Goal: Information Seeking & Learning: Compare options

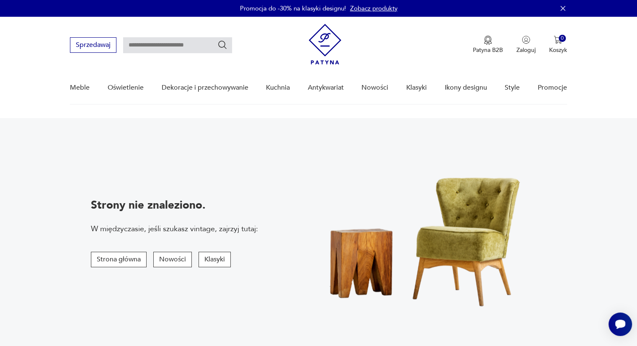
click at [145, 44] on input "text" at bounding box center [177, 45] width 109 height 16
type input "*****"
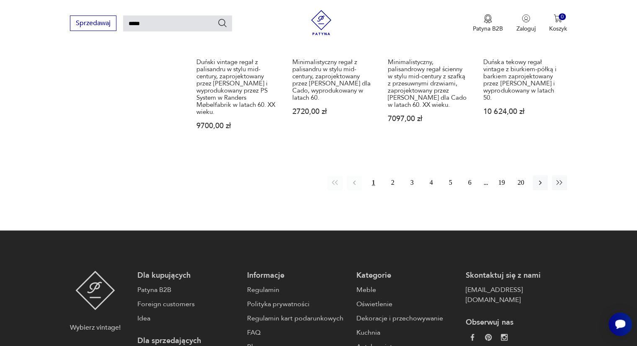
scroll to position [748, 0]
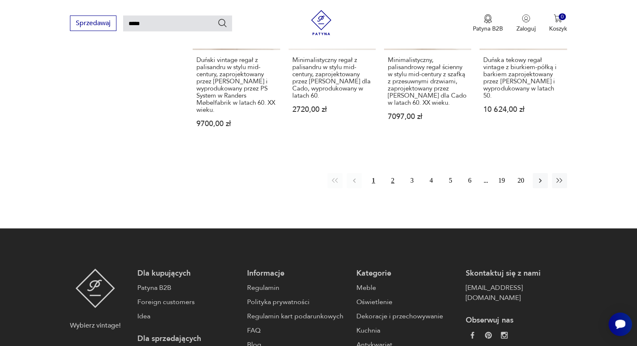
click at [394, 181] on button "2" at bounding box center [392, 180] width 15 height 15
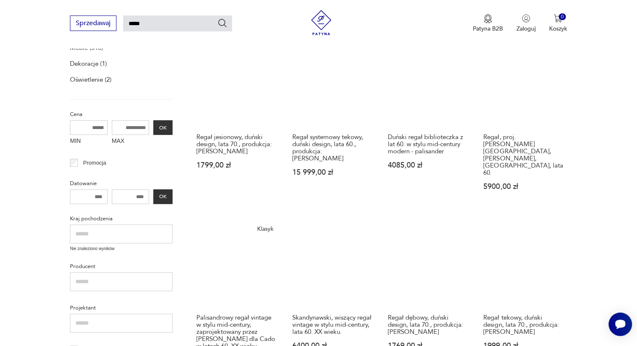
scroll to position [145, 0]
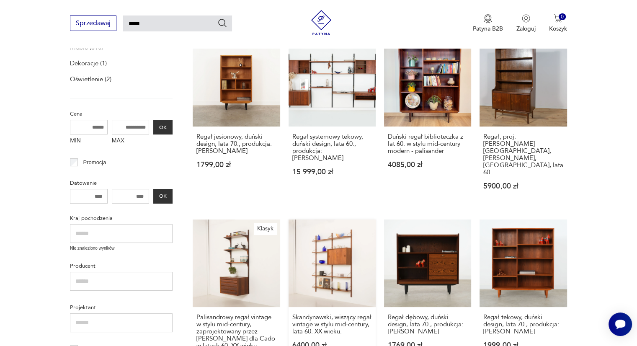
click at [327, 237] on link "Skandynawski, wiszący regał vintage w stylu mid-century, lata 60. XX wieku. 640…" at bounding box center [332, 299] width 87 height 160
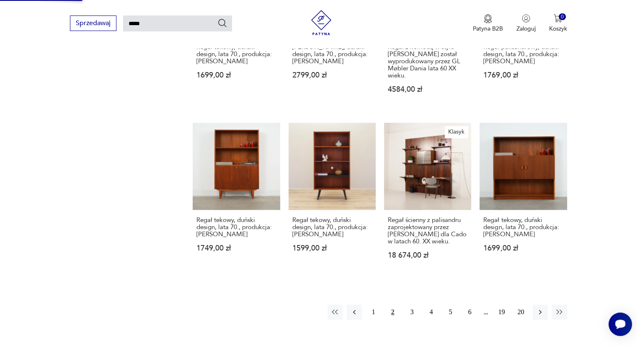
scroll to position [588, 0]
click at [410, 305] on button "3" at bounding box center [412, 312] width 15 height 15
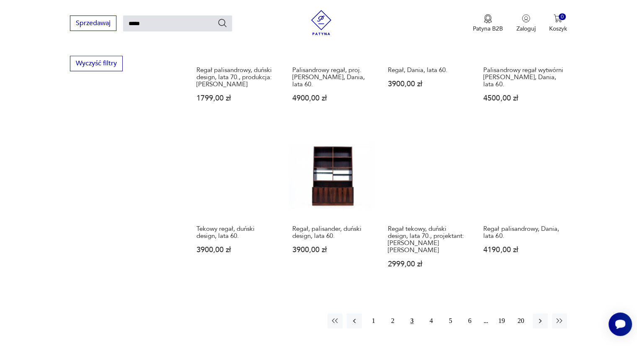
scroll to position [559, 0]
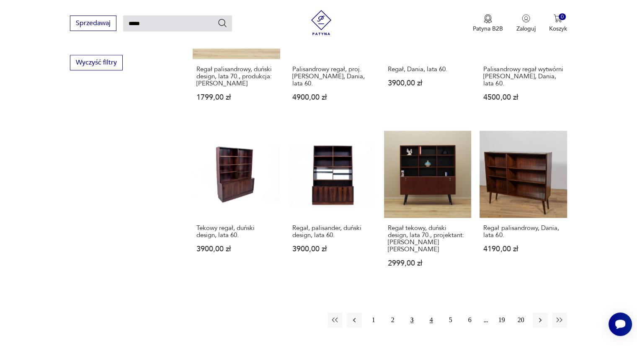
click at [429, 312] on button "4" at bounding box center [431, 319] width 15 height 15
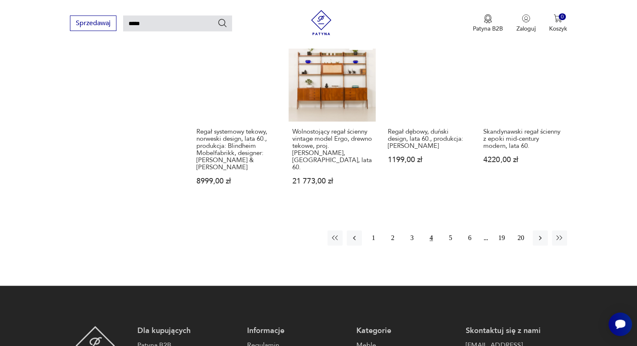
scroll to position [684, 0]
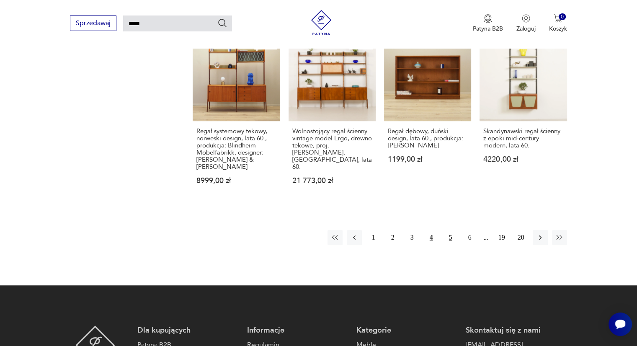
click at [452, 230] on button "5" at bounding box center [450, 237] width 15 height 15
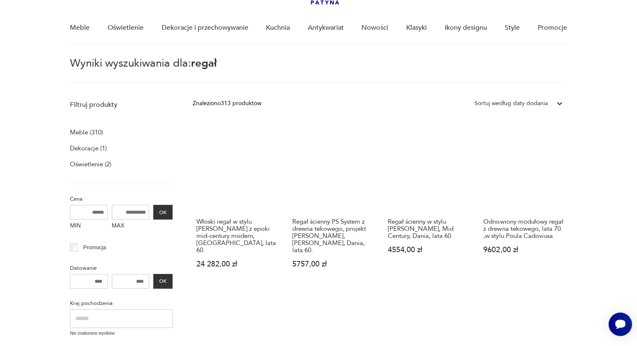
scroll to position [61, 0]
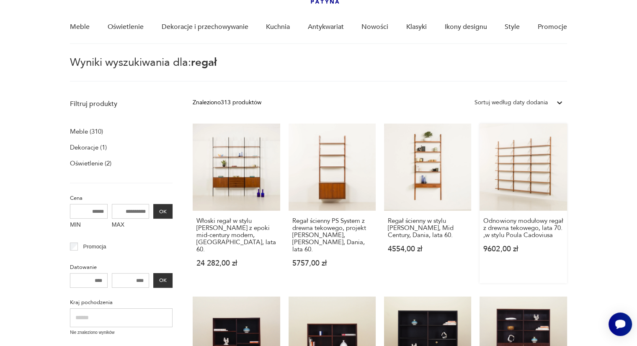
click at [538, 178] on link "Odnowiony modułowy regał z drewna tekowego, lata 70. ,w stylu Poula Cadoviusa 9…" at bounding box center [523, 204] width 87 height 160
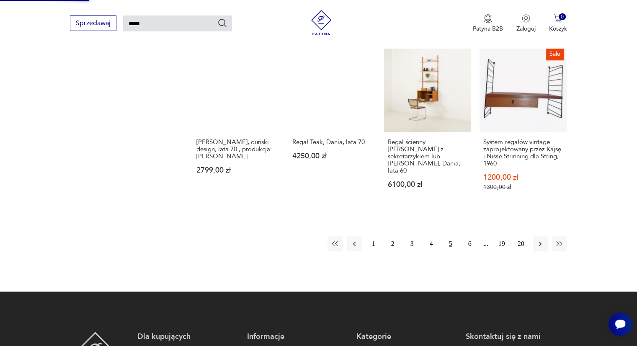
scroll to position [681, 0]
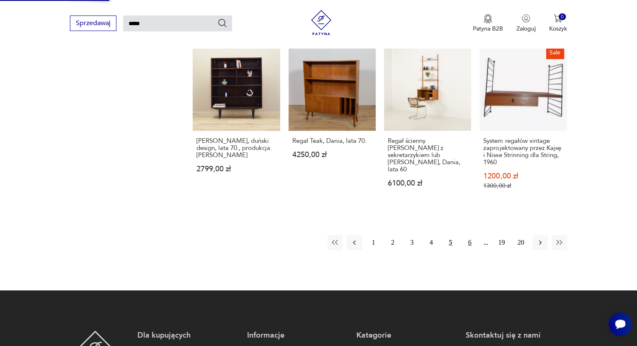
click at [472, 235] on button "6" at bounding box center [469, 242] width 15 height 15
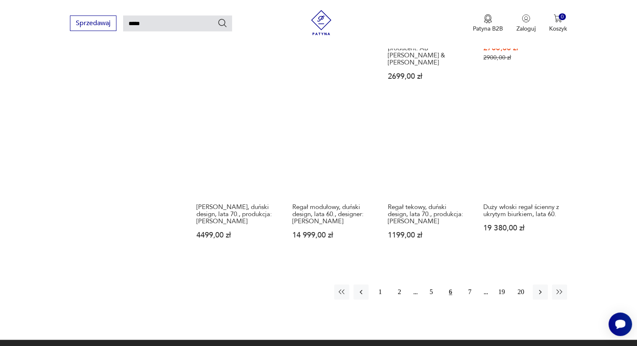
scroll to position [609, 0]
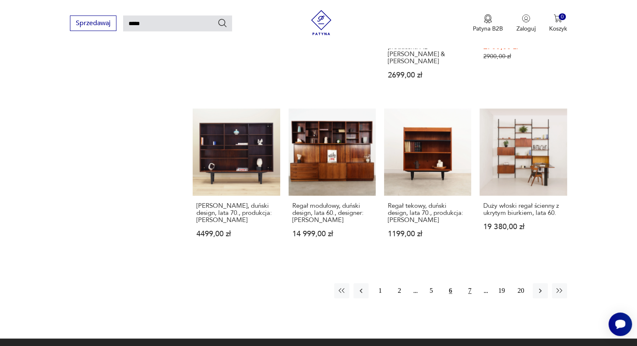
click at [469, 283] on button "7" at bounding box center [469, 290] width 15 height 15
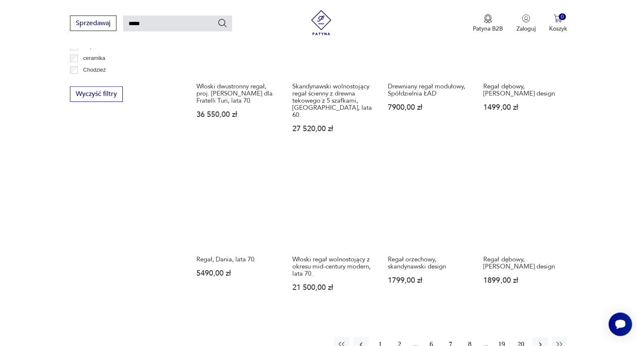
scroll to position [635, 0]
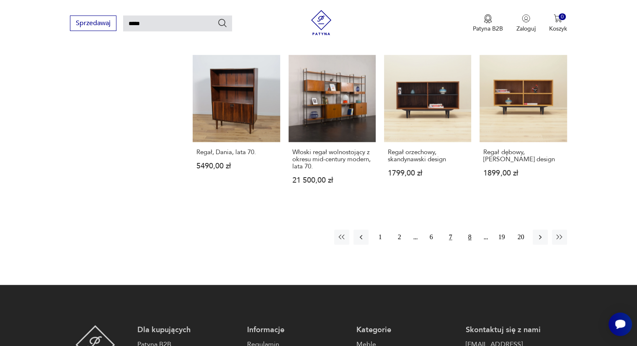
click at [468, 231] on button "8" at bounding box center [469, 237] width 15 height 15
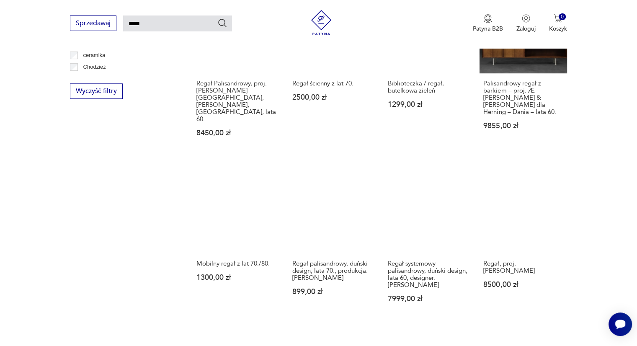
scroll to position [531, 0]
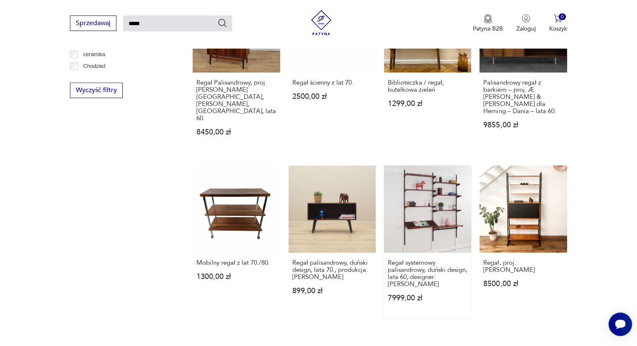
click at [436, 212] on link "Regał systemowy palisandrowy, duński design, lata 60, designer: [PERSON_NAME] 7…" at bounding box center [427, 241] width 87 height 152
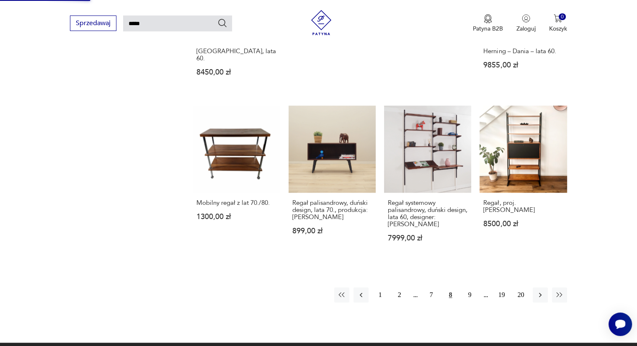
scroll to position [593, 0]
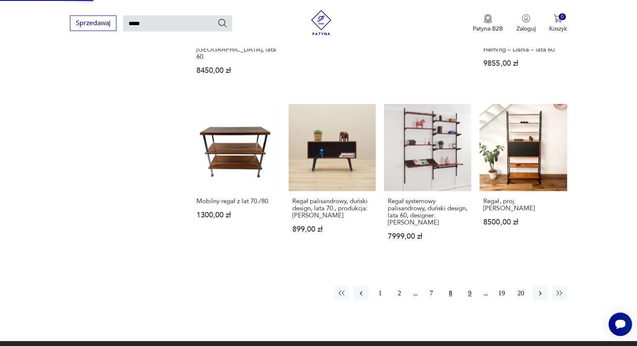
click at [470, 286] on button "9" at bounding box center [469, 293] width 15 height 15
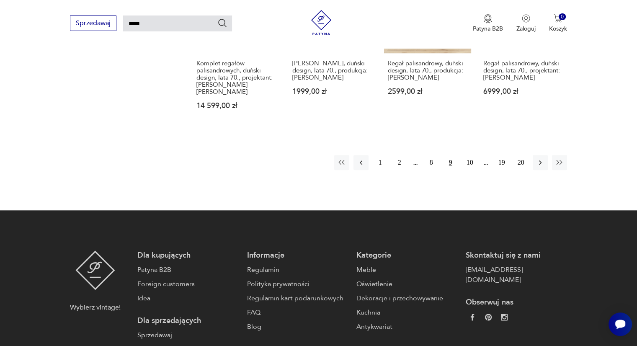
scroll to position [733, 0]
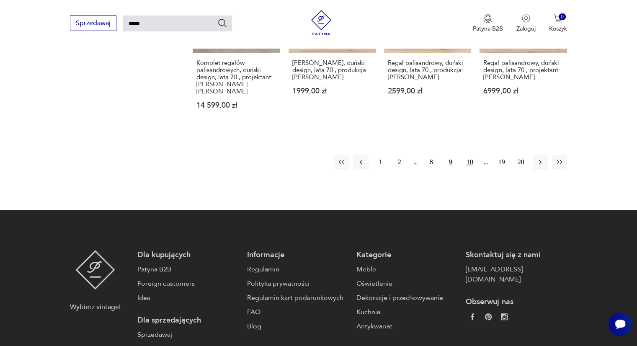
click at [466, 155] on button "10" at bounding box center [469, 162] width 15 height 15
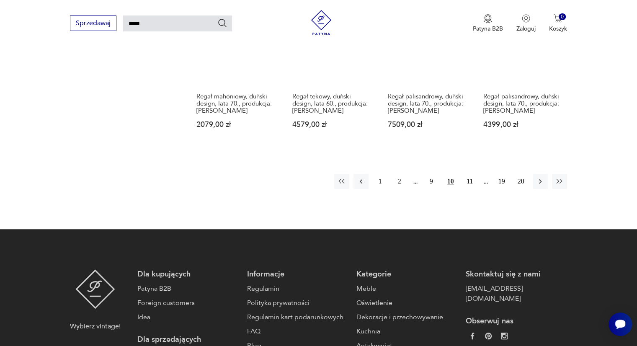
scroll to position [691, 0]
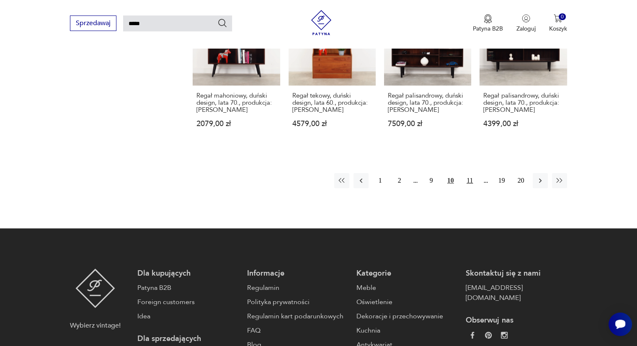
click at [470, 173] on button "11" at bounding box center [469, 180] width 15 height 15
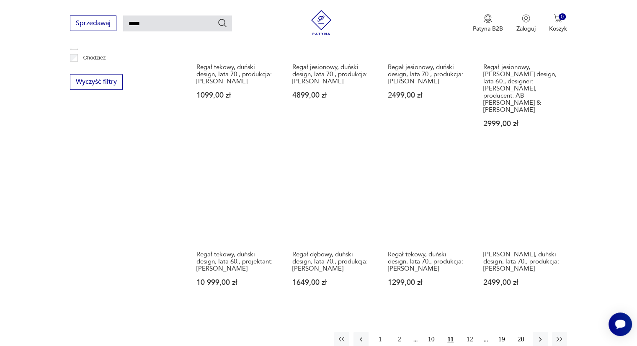
scroll to position [546, 0]
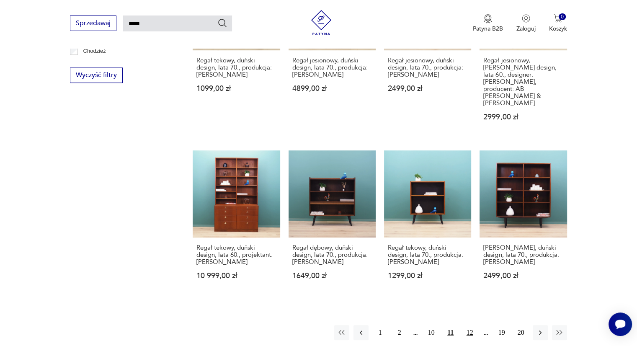
click at [472, 325] on button "12" at bounding box center [469, 332] width 15 height 15
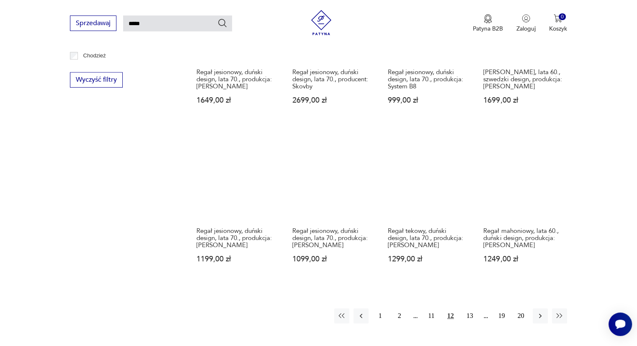
scroll to position [542, 0]
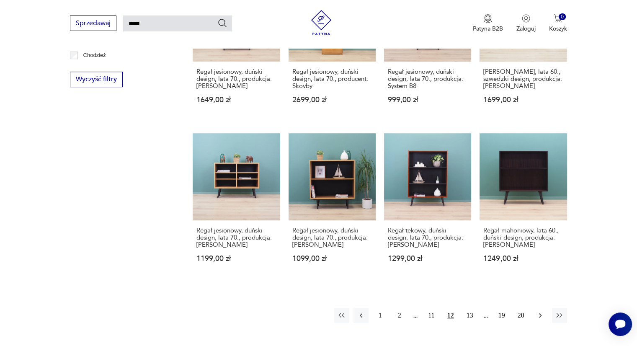
click at [540, 311] on icon "button" at bounding box center [540, 315] width 8 height 8
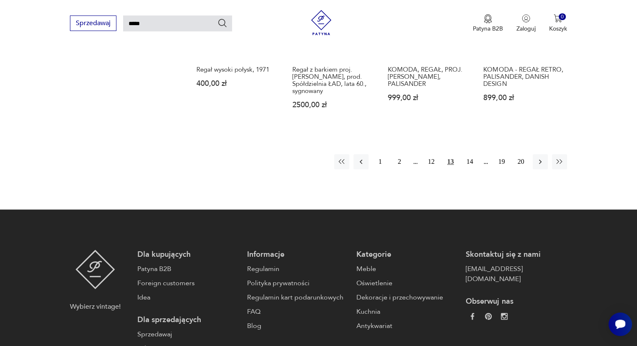
scroll to position [711, 0]
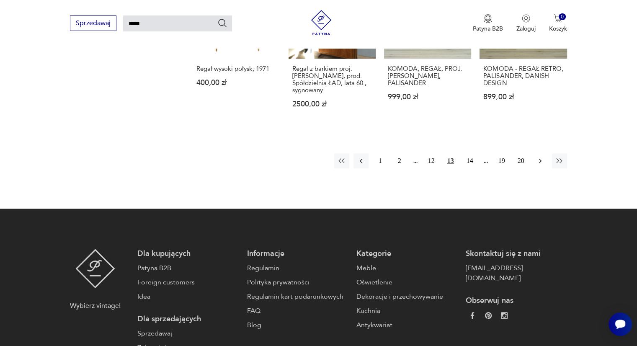
click at [539, 153] on button "button" at bounding box center [540, 160] width 15 height 15
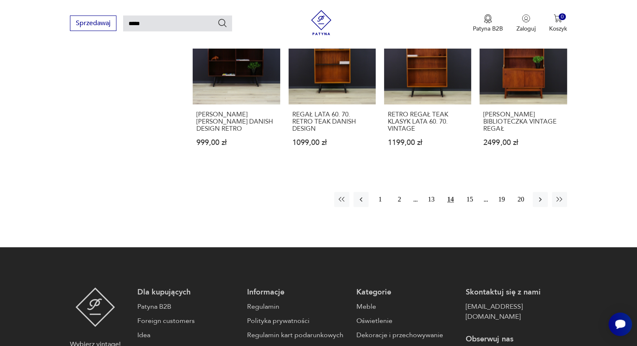
scroll to position [648, 0]
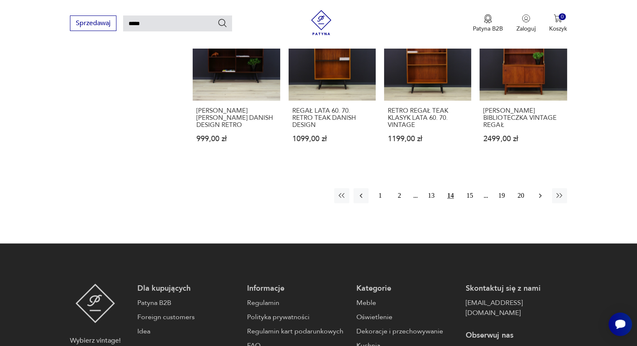
click at [539, 195] on icon "button" at bounding box center [540, 195] width 8 height 8
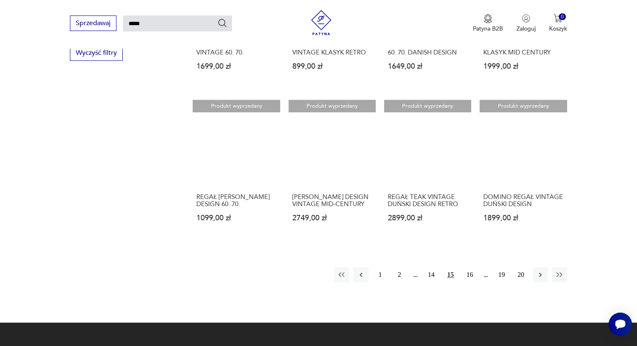
scroll to position [569, 0]
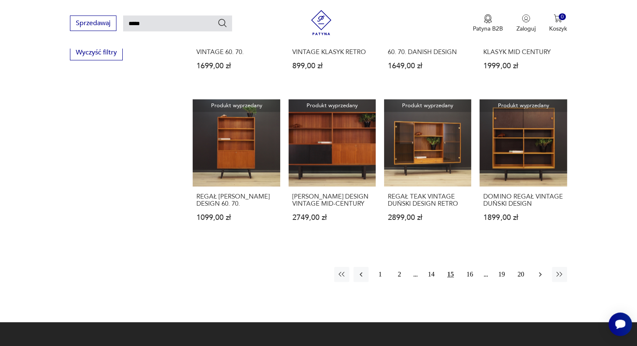
click at [541, 279] on icon "button" at bounding box center [540, 274] width 8 height 8
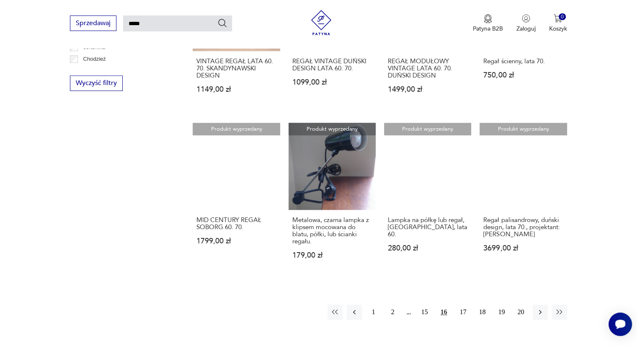
scroll to position [540, 0]
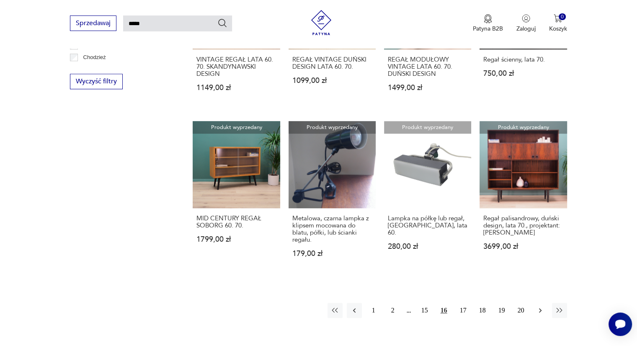
click at [539, 306] on icon "button" at bounding box center [540, 310] width 8 height 8
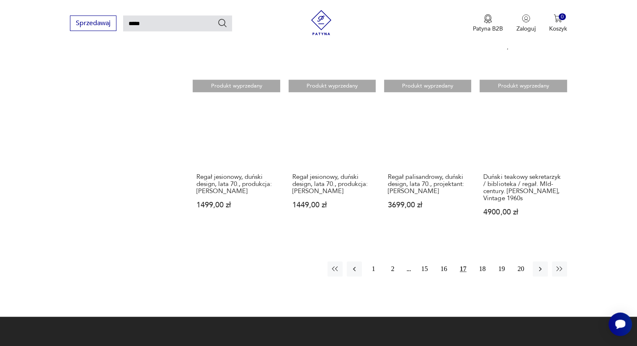
scroll to position [613, 0]
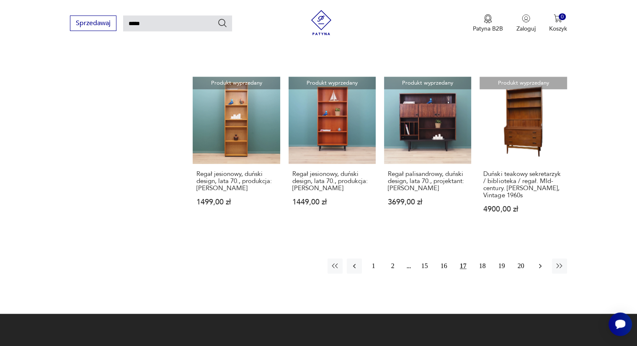
click at [534, 265] on button "button" at bounding box center [540, 265] width 15 height 15
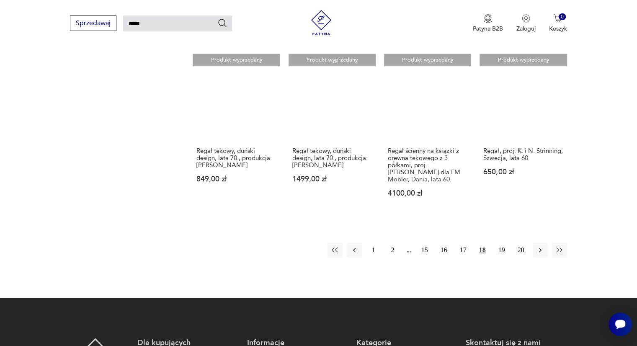
scroll to position [622, 0]
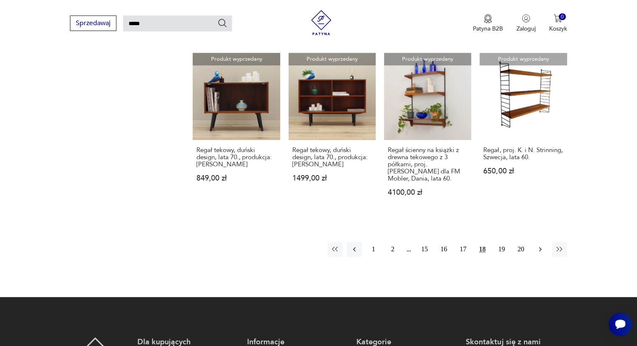
click at [537, 248] on icon "button" at bounding box center [540, 249] width 8 height 8
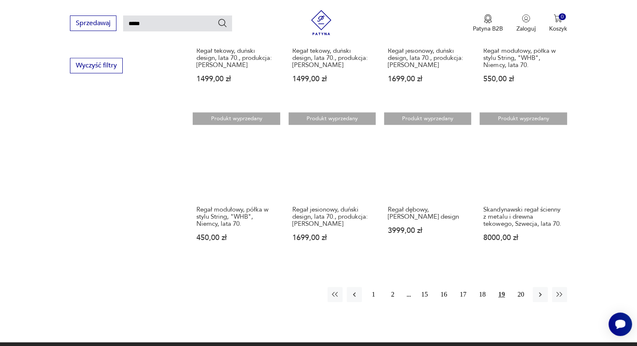
scroll to position [556, 0]
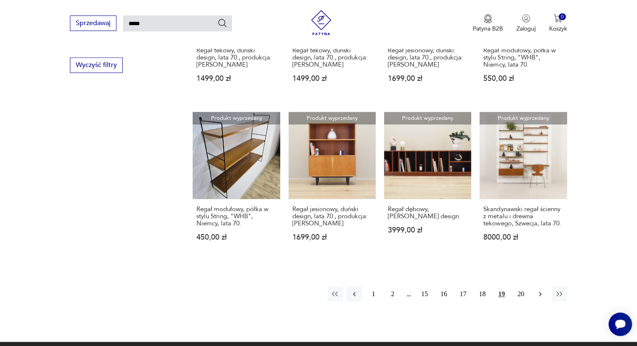
click at [541, 290] on icon "button" at bounding box center [540, 294] width 8 height 8
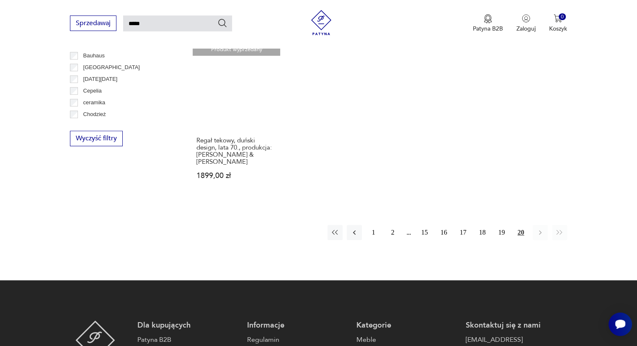
scroll to position [484, 0]
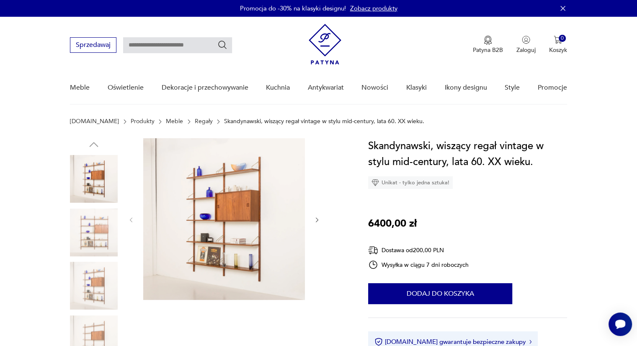
click at [258, 227] on img at bounding box center [224, 219] width 162 height 162
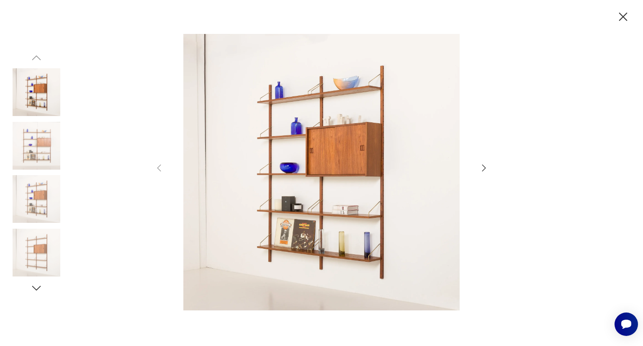
click at [481, 171] on icon "button" at bounding box center [484, 168] width 10 height 10
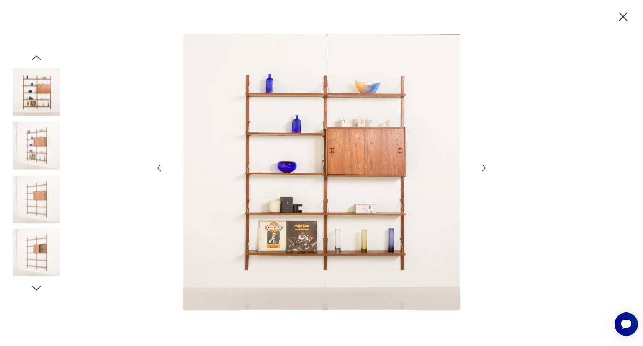
click at [481, 171] on icon "button" at bounding box center [484, 168] width 10 height 10
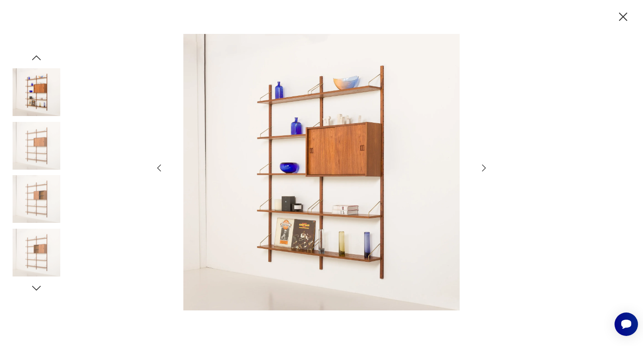
click at [481, 171] on icon "button" at bounding box center [484, 168] width 10 height 10
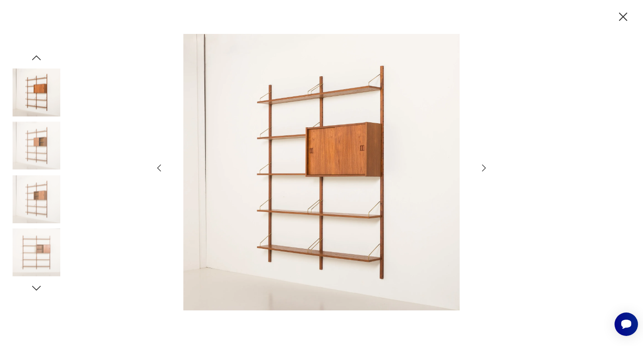
click at [481, 171] on icon "button" at bounding box center [484, 168] width 10 height 10
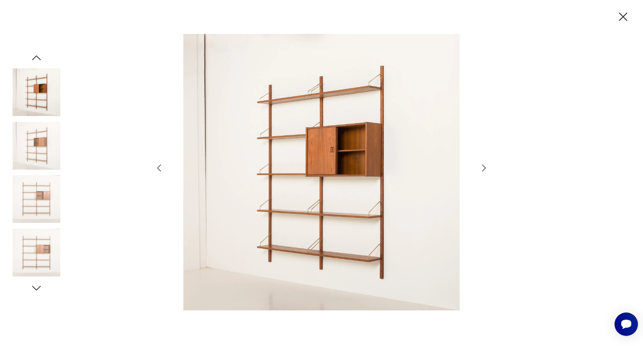
click at [623, 18] on icon "button" at bounding box center [623, 17] width 15 height 15
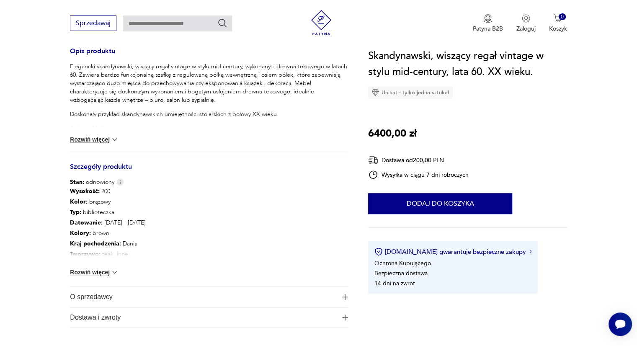
scroll to position [350, 0]
click at [98, 141] on button "Rozwiń więcej" at bounding box center [94, 138] width 49 height 8
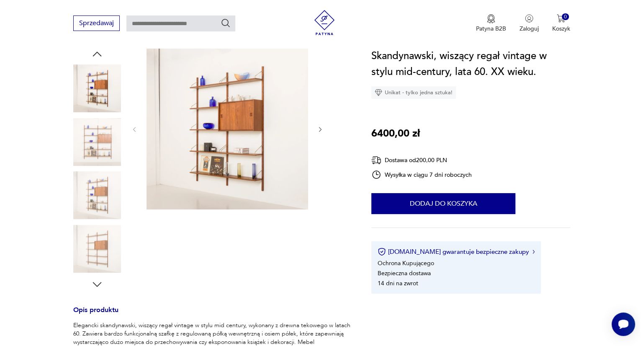
scroll to position [0, 0]
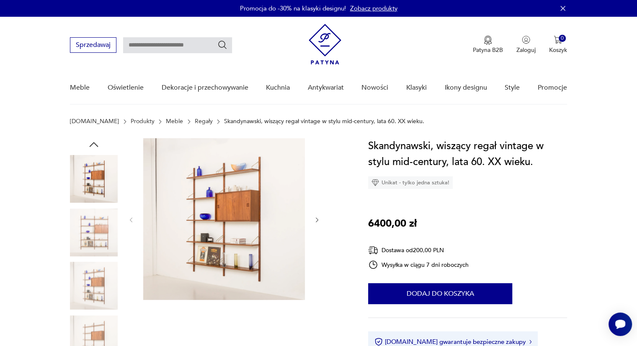
click at [237, 226] on img at bounding box center [224, 219] width 162 height 162
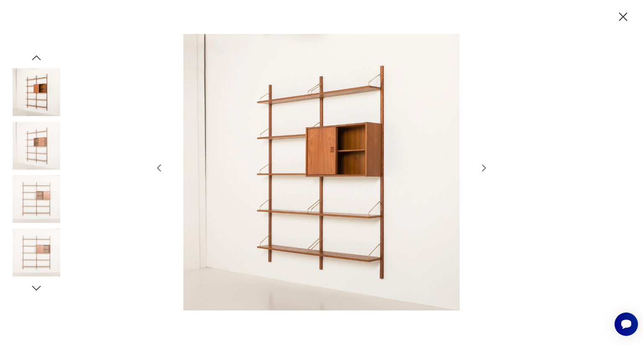
click at [484, 168] on icon "button" at bounding box center [484, 168] width 10 height 10
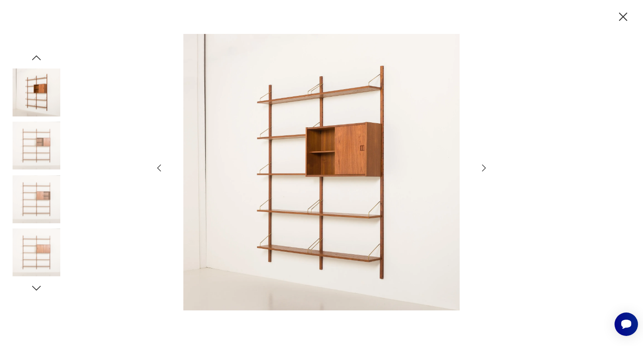
click at [484, 168] on icon "button" at bounding box center [484, 168] width 10 height 10
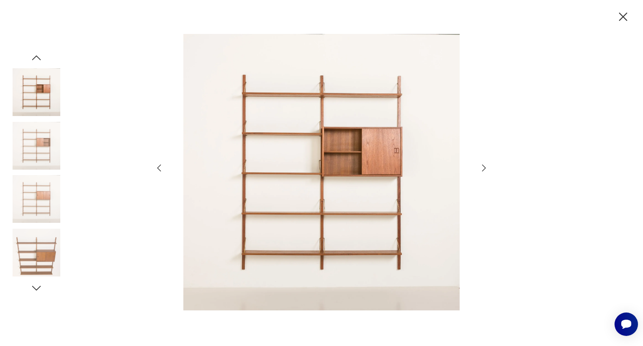
click at [484, 168] on icon "button" at bounding box center [484, 168] width 10 height 10
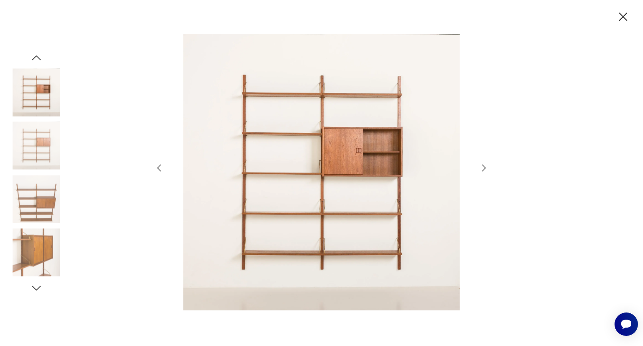
click at [484, 168] on icon "button" at bounding box center [484, 168] width 10 height 10
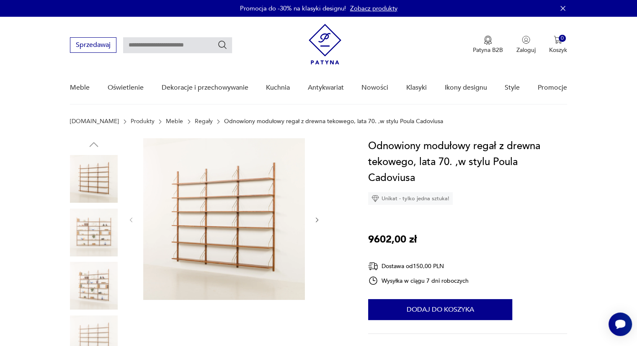
click at [90, 179] on img at bounding box center [94, 179] width 48 height 48
click at [93, 228] on img at bounding box center [94, 233] width 48 height 48
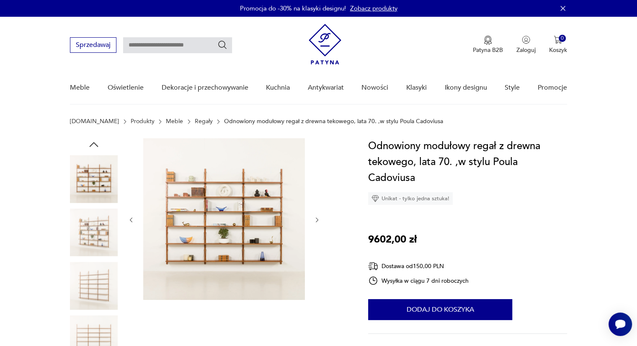
click at [97, 279] on img at bounding box center [94, 286] width 48 height 48
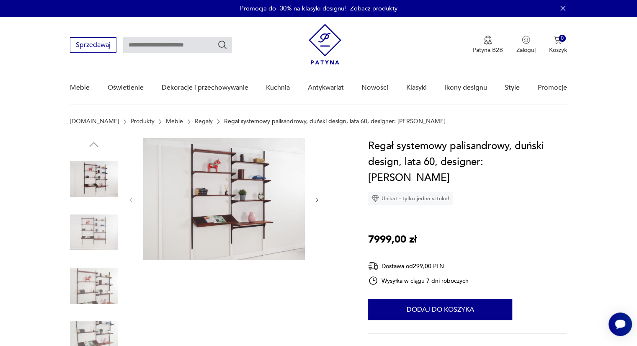
click at [98, 178] on img at bounding box center [94, 179] width 48 height 48
click at [91, 223] on img at bounding box center [94, 233] width 48 height 48
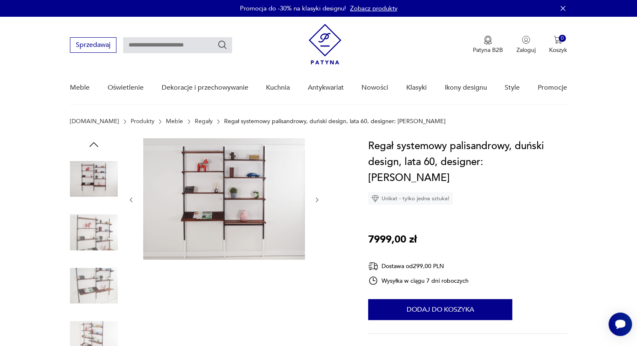
click at [99, 268] on img at bounding box center [94, 286] width 48 height 48
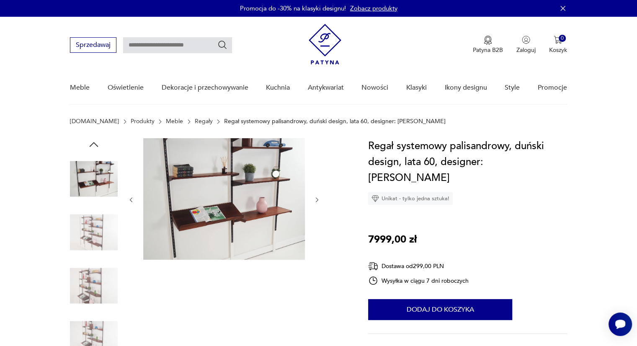
click at [88, 326] on img at bounding box center [94, 339] width 48 height 48
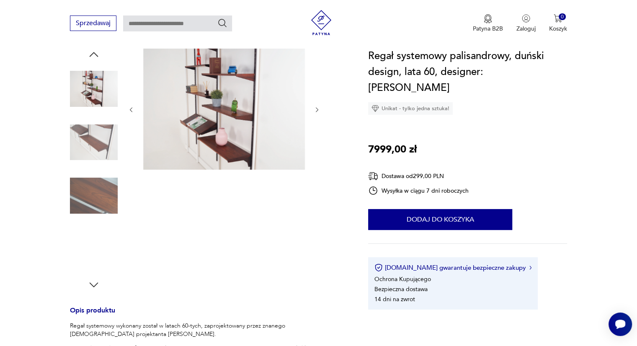
scroll to position [90, 0]
click at [92, 280] on icon "button" at bounding box center [94, 284] width 13 height 13
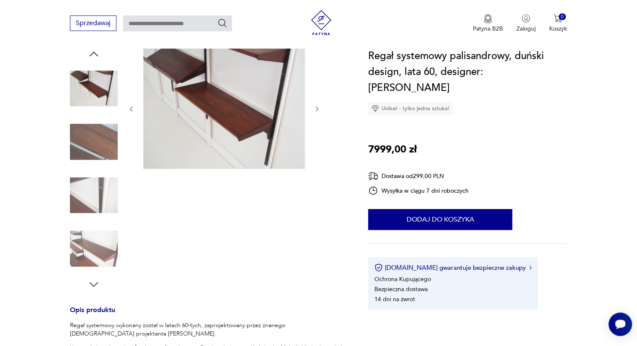
click at [92, 257] on img at bounding box center [94, 249] width 48 height 48
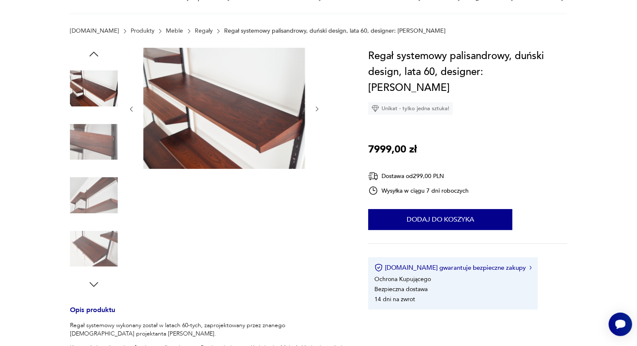
scroll to position [0, 0]
